Goal: Task Accomplishment & Management: Manage account settings

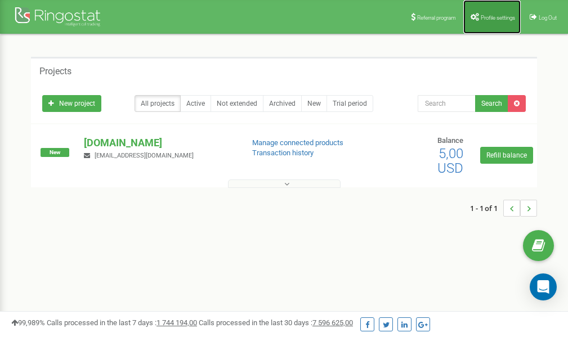
click at [490, 19] on span "Profile settings" at bounding box center [498, 18] width 34 height 6
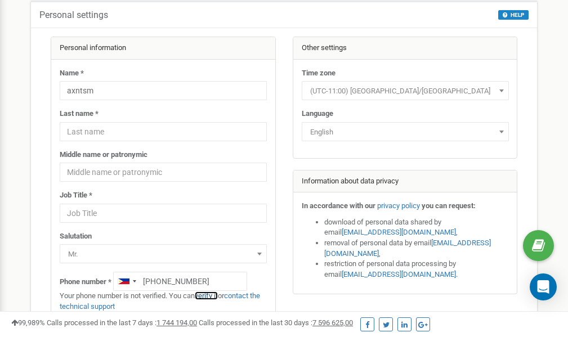
click at [214, 297] on link "verify it" at bounding box center [206, 296] width 23 height 8
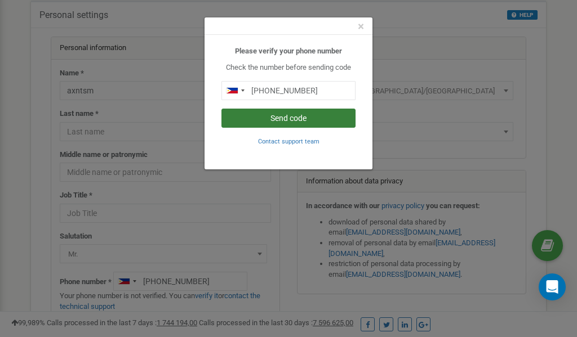
click at [287, 118] on button "Send code" at bounding box center [288, 118] width 134 height 19
